Goal: Information Seeking & Learning: Find specific fact

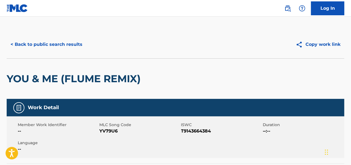
click at [41, 40] on button "< Back to public search results" at bounding box center [47, 44] width 80 height 14
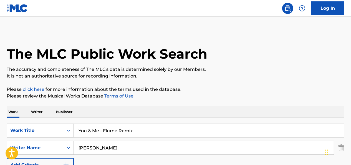
drag, startPoint x: 148, startPoint y: 131, endPoint x: 54, endPoint y: 133, distance: 93.9
click at [54, 133] on div "SearchWithCriteria3273e9a3-d348-47ba-b0bb-b3359bcbfb82 Work Title You & Me - Fl…" at bounding box center [176, 131] width 338 height 14
paste input "Baby I'm a Gangster Too"
type input "Baby I'm a Gangster Too"
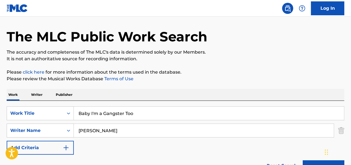
scroll to position [56, 0]
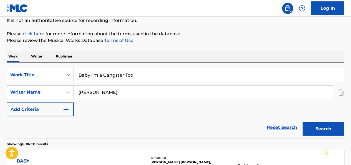
drag, startPoint x: 114, startPoint y: 89, endPoint x: 54, endPoint y: 88, distance: 60.0
click at [54, 88] on div "SearchWithCriteria01381872-c46d-41f1-b611-2790053a2460 Writer Name [PERSON_NAME]" at bounding box center [176, 92] width 338 height 14
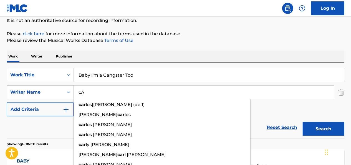
type input "c"
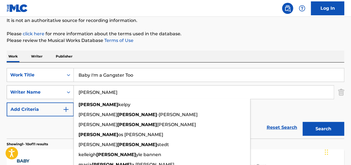
type input "[PERSON_NAME]"
click at [303, 122] on button "Search" at bounding box center [324, 129] width 42 height 14
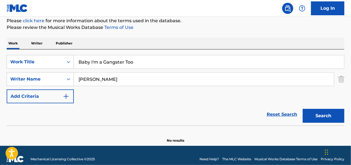
scroll to position [76, 0]
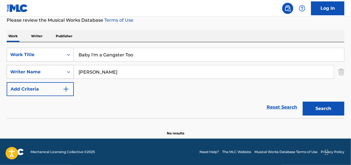
drag, startPoint x: 111, startPoint y: 71, endPoint x: 68, endPoint y: 69, distance: 42.8
click at [68, 69] on div "SearchWithCriteria01381872-c46d-41f1-b611-2790053a2460 Writer Name [PERSON_NAME]" at bounding box center [176, 72] width 338 height 14
click at [303, 102] on button "Search" at bounding box center [324, 109] width 42 height 14
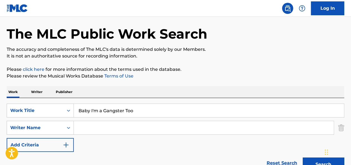
scroll to position [0, 0]
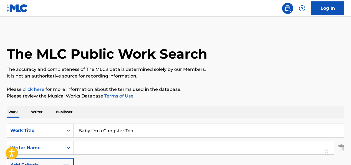
drag, startPoint x: 143, startPoint y: 132, endPoint x: 47, endPoint y: 130, distance: 95.3
click at [47, 130] on div "SearchWithCriteria3273e9a3-d348-47ba-b0bb-b3359bcbfb82 Work Title Baby I'm a Ga…" at bounding box center [176, 131] width 338 height 14
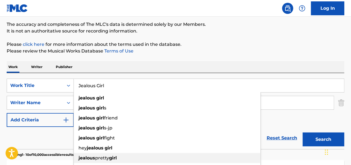
scroll to position [83, 0]
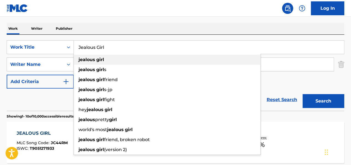
click at [94, 58] on strong "jealous" at bounding box center [87, 59] width 17 height 5
type input "jealous girl"
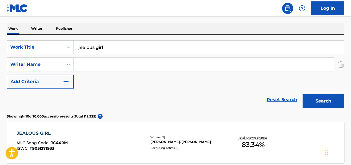
click at [317, 102] on button "Search" at bounding box center [324, 101] width 42 height 14
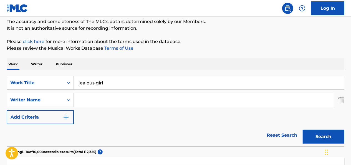
scroll to position [0, 0]
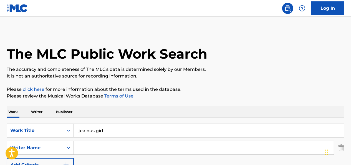
drag, startPoint x: 104, startPoint y: 151, endPoint x: 107, endPoint y: 151, distance: 3.1
click at [104, 151] on input "Search Form" at bounding box center [204, 147] width 260 height 13
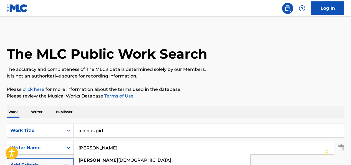
type input "[PERSON_NAME]"
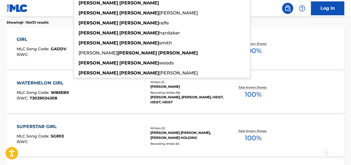
scroll to position [149, 0]
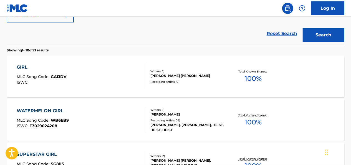
click at [41, 108] on div "WATERMELON GIRL" at bounding box center [43, 110] width 52 height 7
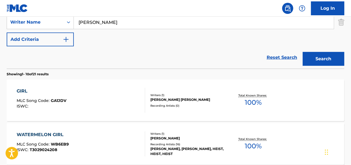
scroll to position [98, 0]
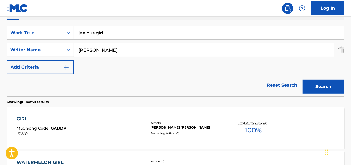
click at [46, 70] on button "Add Criteria" at bounding box center [40, 67] width 67 height 14
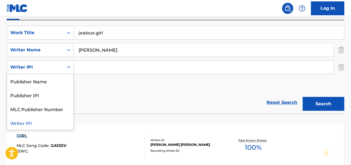
click at [57, 64] on div "Writer IPI" at bounding box center [35, 67] width 50 height 7
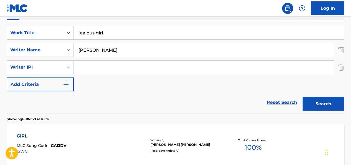
click at [57, 64] on div "Writer IPI" at bounding box center [35, 67] width 50 height 7
click at [339, 69] on img "Search Form" at bounding box center [342, 67] width 6 height 14
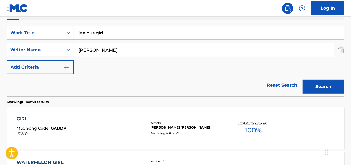
click at [93, 80] on div "Reset Search Search" at bounding box center [176, 85] width 338 height 22
